Goal: Transaction & Acquisition: Purchase product/service

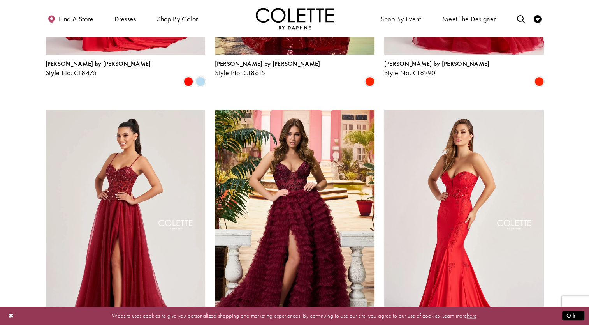
scroll to position [864, 0]
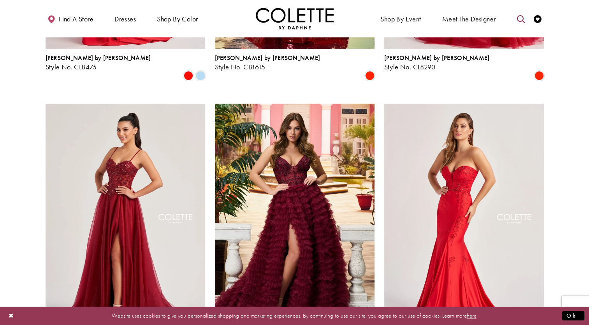
click at [520, 21] on icon "Toggle search" at bounding box center [521, 19] width 8 height 8
click at [509, 21] on input "Search" at bounding box center [481, 19] width 94 height 12
type input "****"
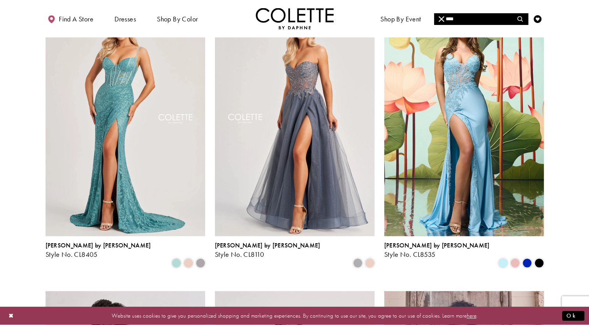
scroll to position [87, 0]
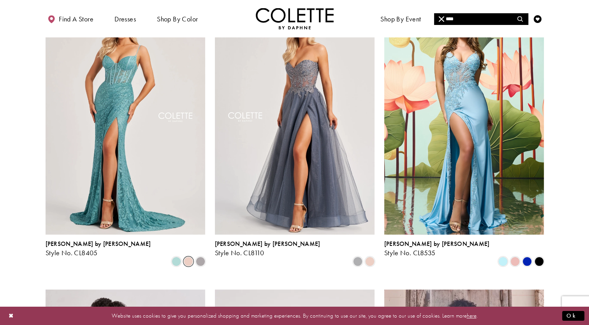
click at [187, 257] on span "Product List" at bounding box center [188, 261] width 9 height 9
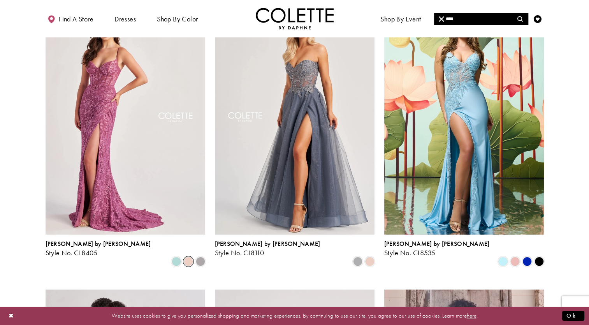
click at [187, 257] on span "Product List" at bounding box center [188, 261] width 9 height 9
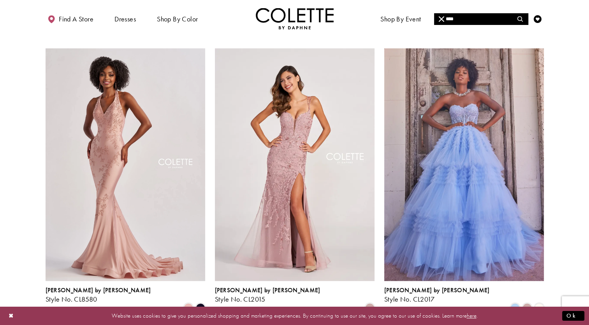
scroll to position [329, 0]
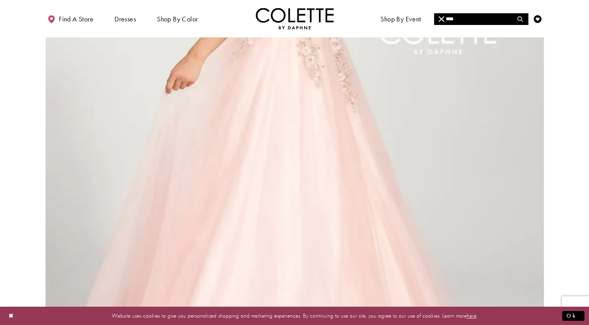
click at [236, 215] on img "Visit Colette by Daphne Style No. CL12205 Page" at bounding box center [295, 102] width 498 height 725
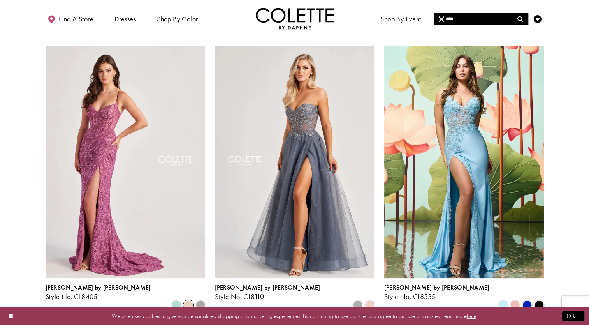
scroll to position [44, 0]
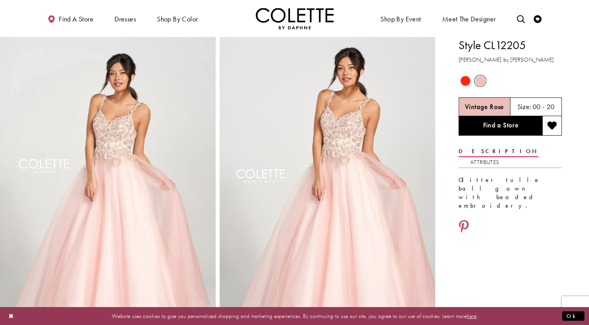
click at [465, 81] on span "Product color controls state depends on size chosen" at bounding box center [466, 81] width 10 height 10
